Goal: Task Accomplishment & Management: Complete application form

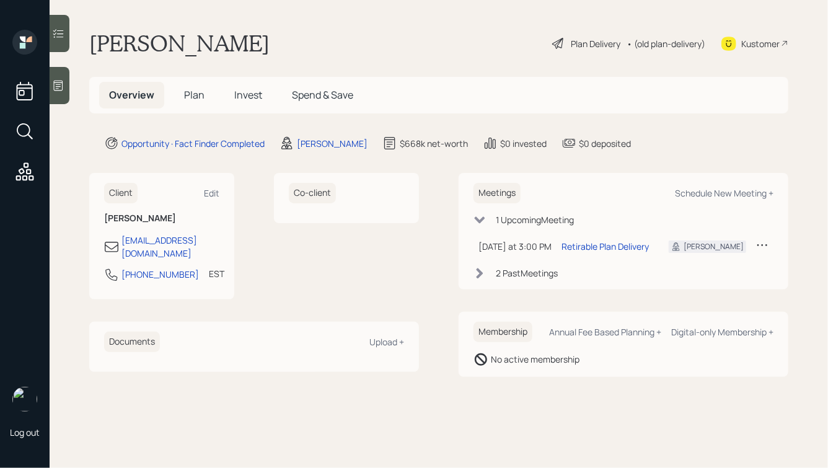
click at [195, 96] on span "Plan" at bounding box center [194, 95] width 20 height 14
